Goal: Navigation & Orientation: Find specific page/section

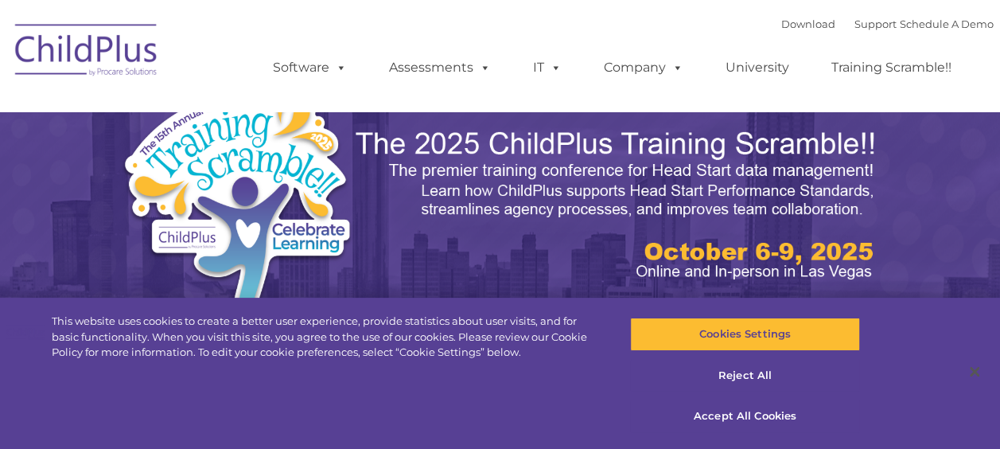
select select "MEDIUM"
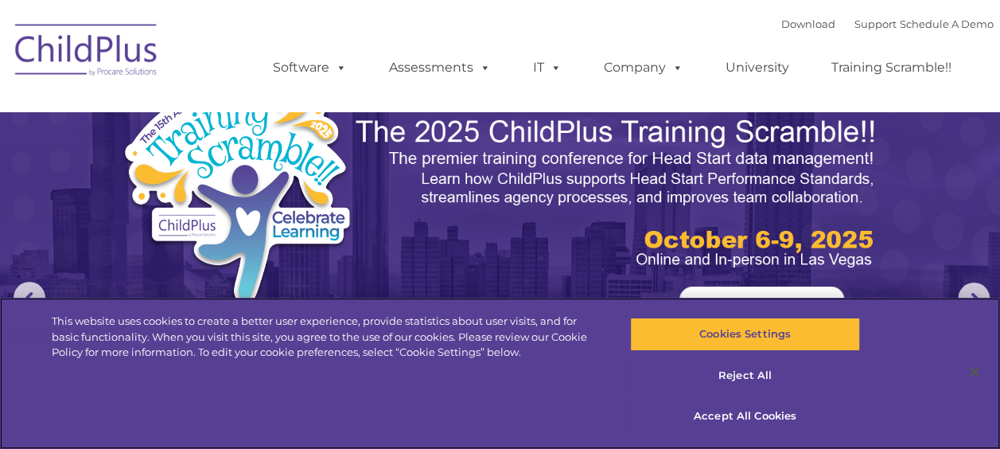
scroll to position [8, 0]
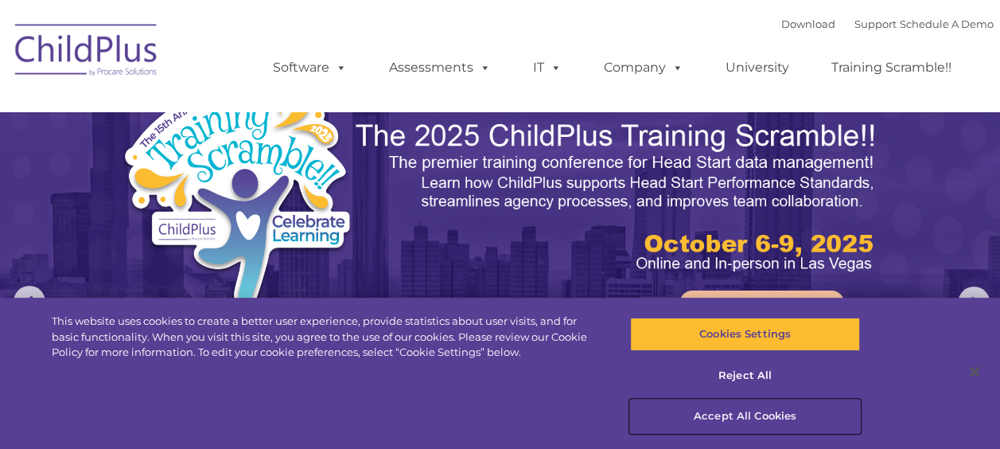
click at [755, 412] on button "Accept All Cookies" at bounding box center [745, 415] width 230 height 33
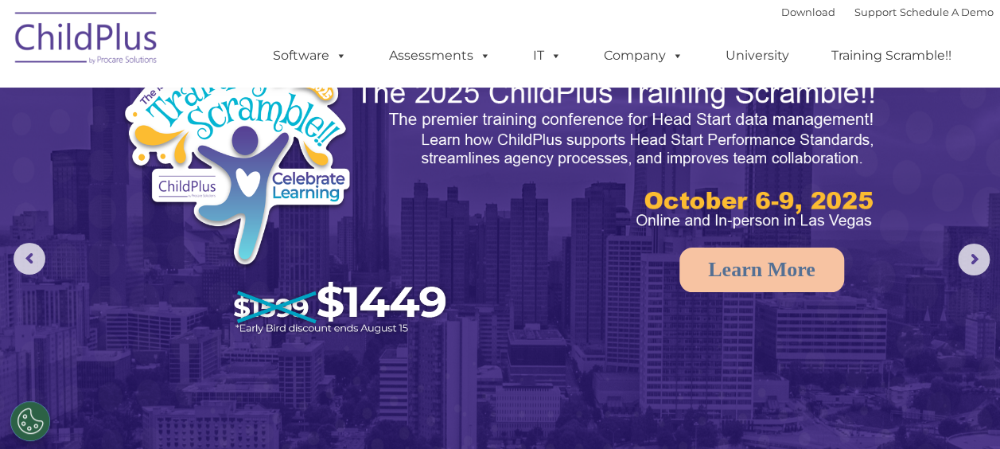
scroll to position [0, 0]
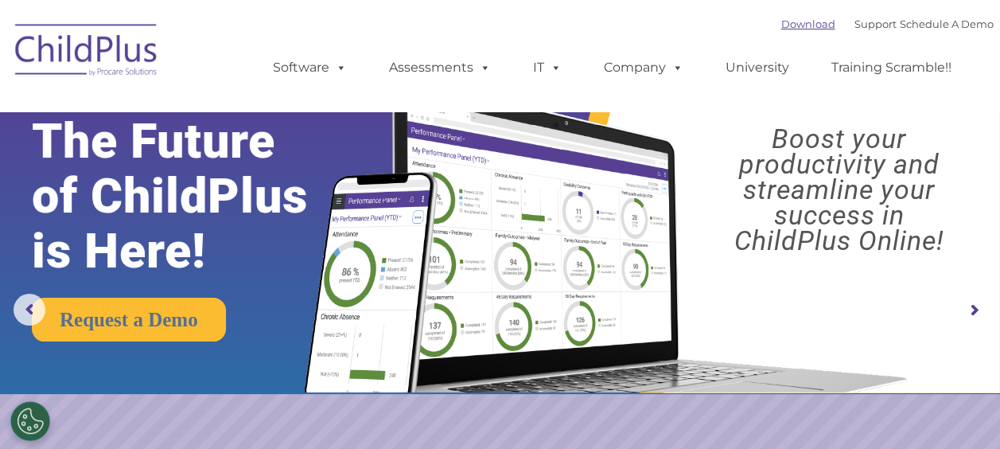
click at [787, 20] on link "Download" at bounding box center [808, 23] width 54 height 13
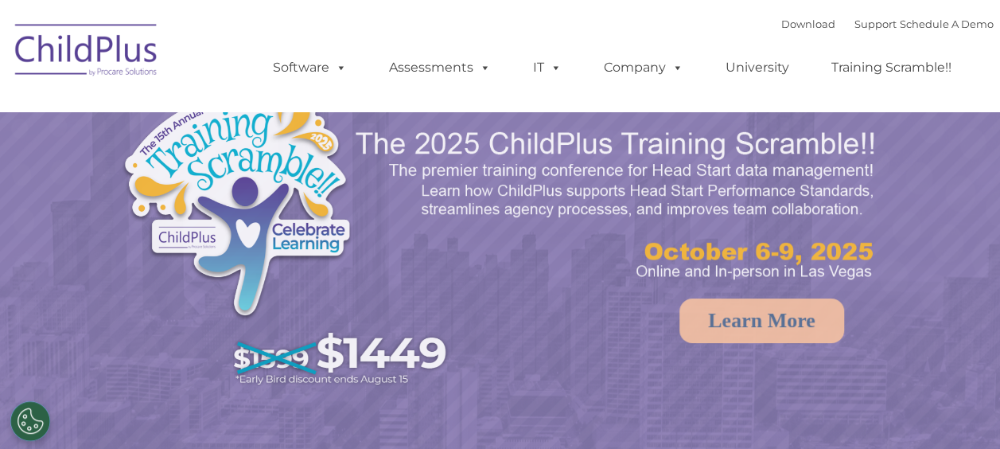
select select "MEDIUM"
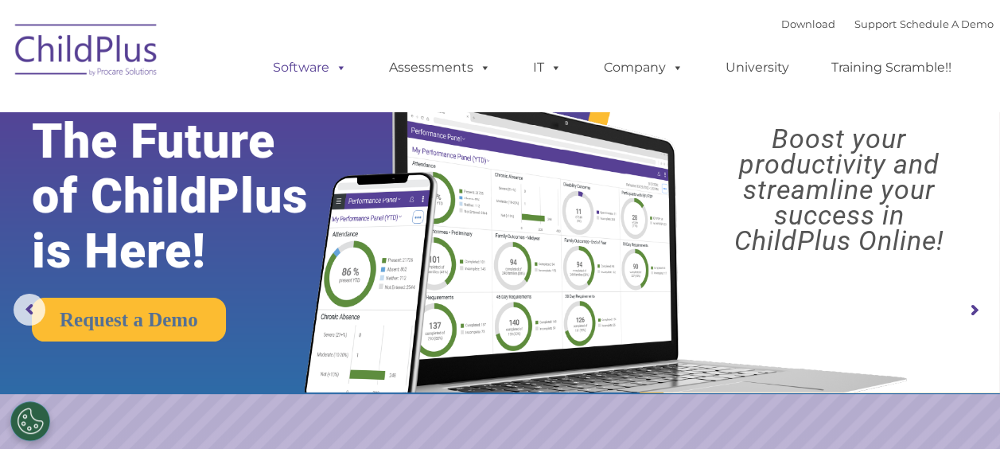
click at [342, 69] on span at bounding box center [337, 67] width 17 height 15
click at [342, 68] on span at bounding box center [337, 67] width 17 height 15
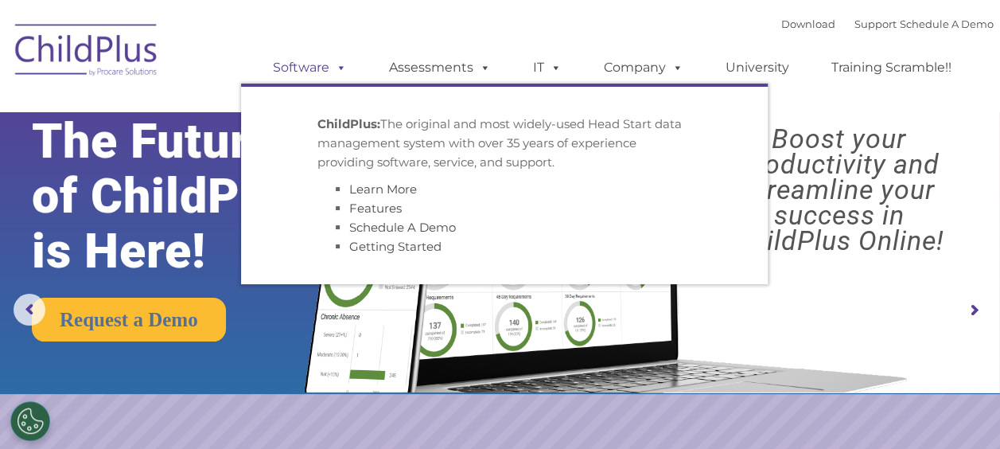
click at [342, 68] on span at bounding box center [337, 67] width 17 height 15
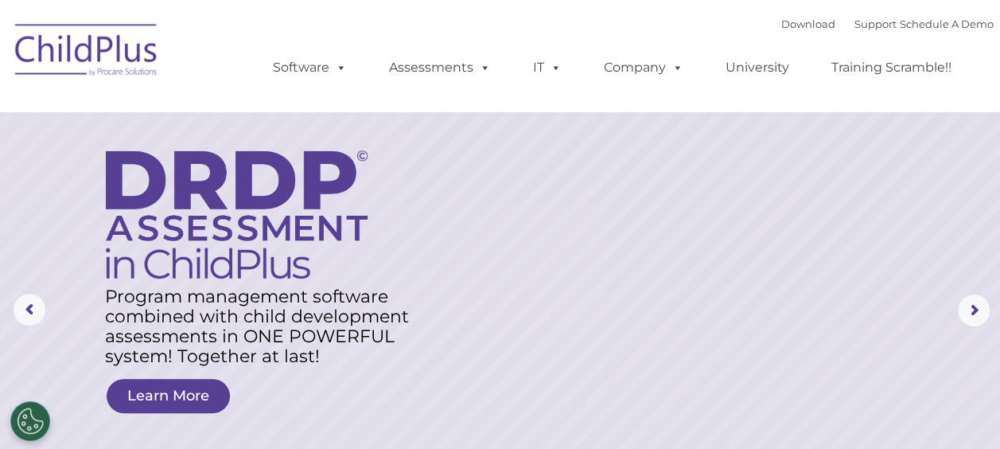
click at [126, 52] on img at bounding box center [86, 53] width 159 height 80
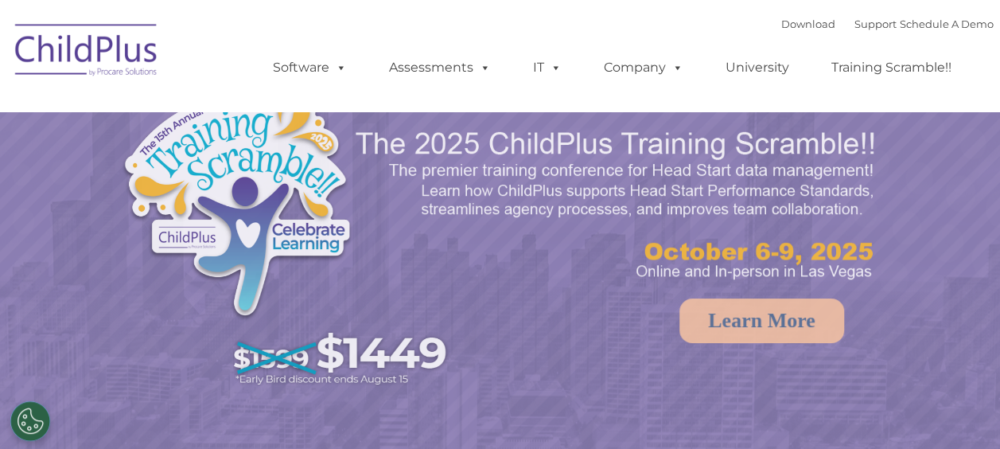
select select "MEDIUM"
